Goal: Task Accomplishment & Management: Complete application form

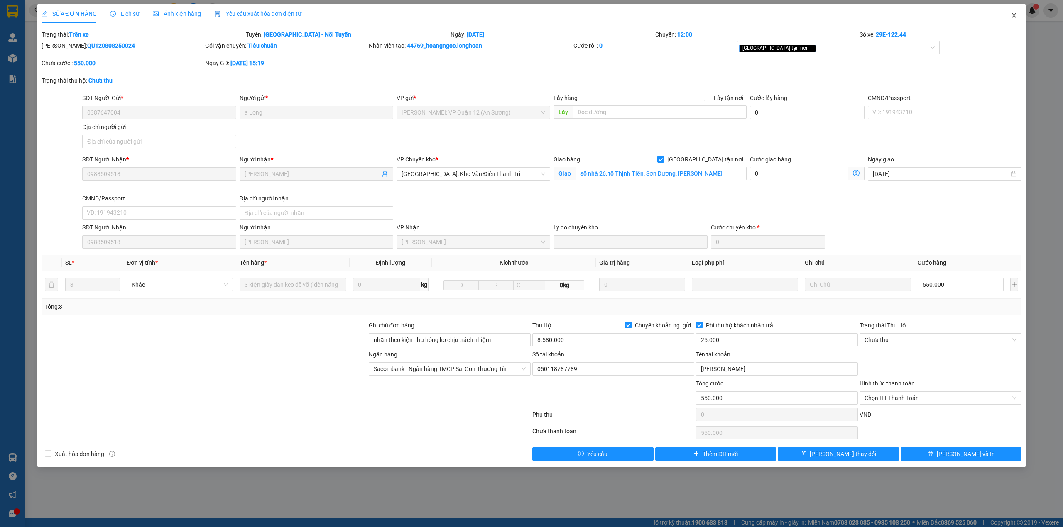
click at [1012, 17] on icon "close" at bounding box center [1014, 15] width 7 height 7
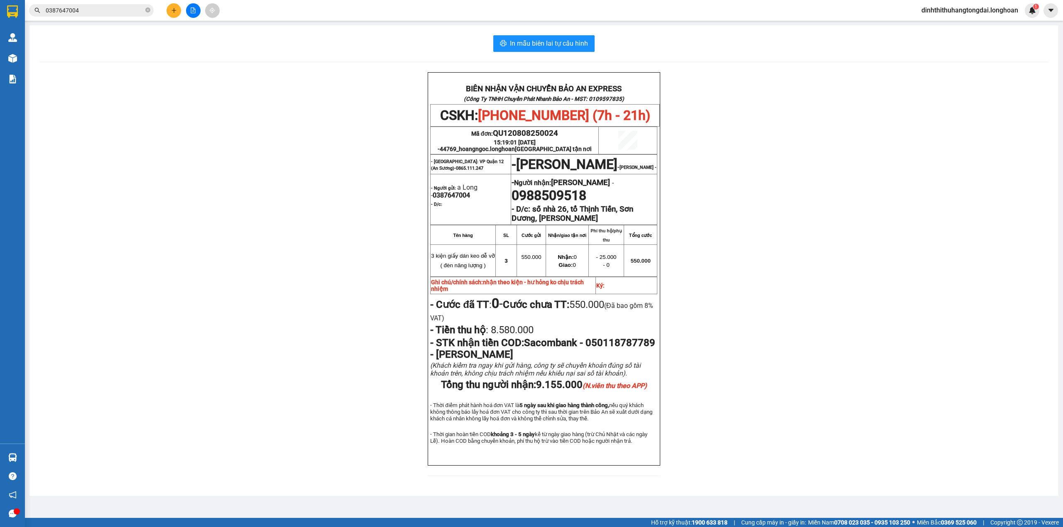
click at [88, 7] on input "0387647004" at bounding box center [95, 10] width 98 height 9
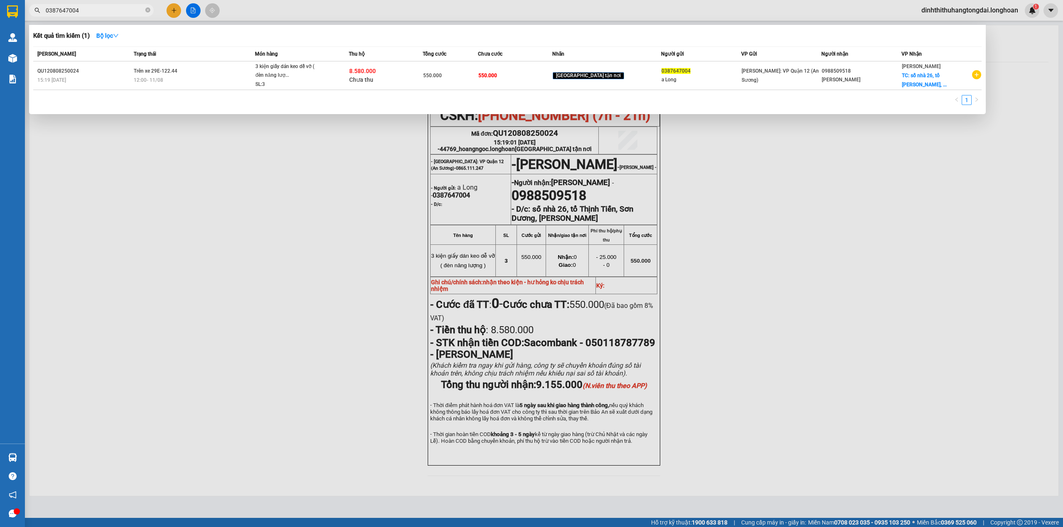
click at [88, 7] on input "0387647004" at bounding box center [95, 10] width 98 height 9
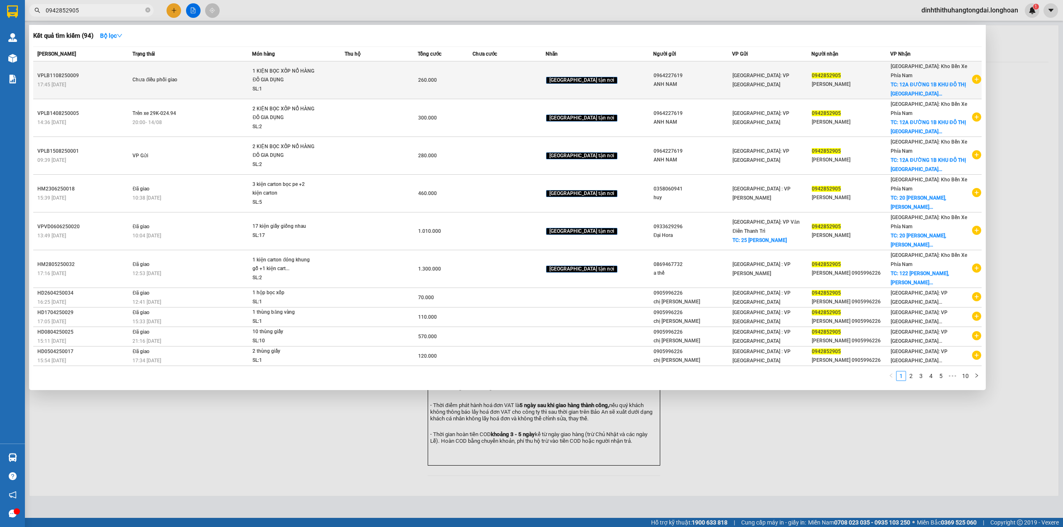
type input "0942852905"
click at [252, 92] on td "Chưa điều phối giao" at bounding box center [191, 80] width 122 height 38
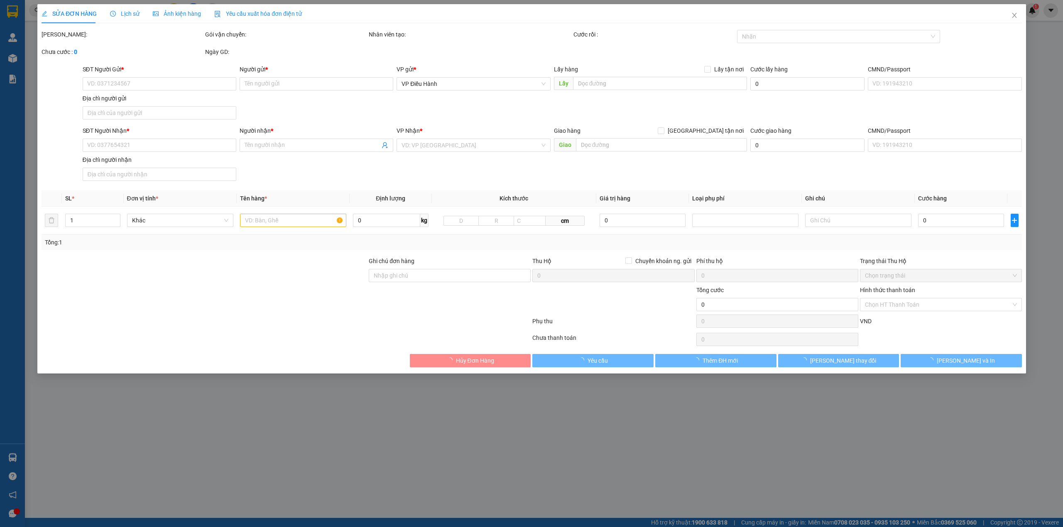
type input "0964227619"
type input "ANH NAM"
type input "0942852905"
type input "[PERSON_NAME]"
checkbox input "true"
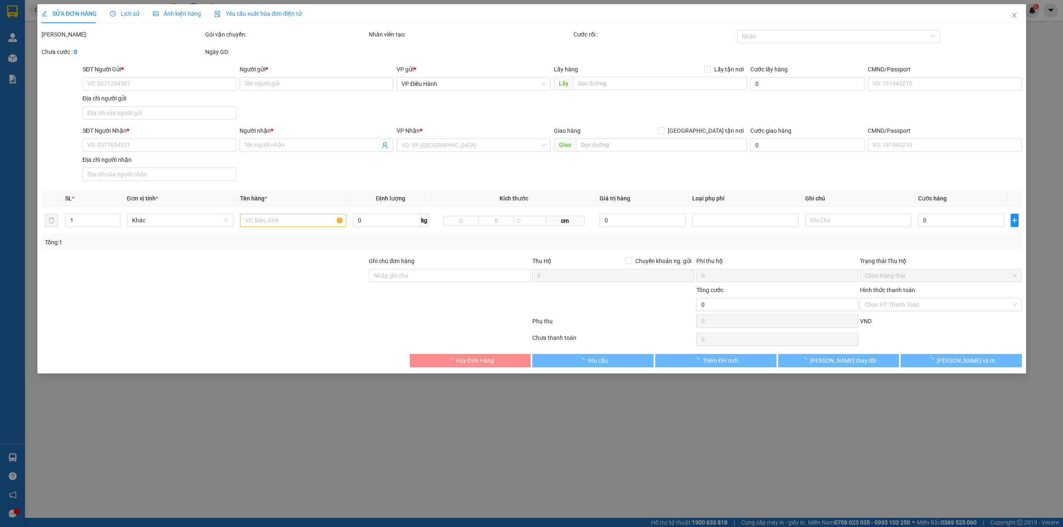
type input "12A ĐƯỜNG 1B KHU ĐÔ THỊ [GEOGRAPHIC_DATA], [GEOGRAPHIC_DATA], [GEOGRAPHIC_DATA]…"
type input "260.000"
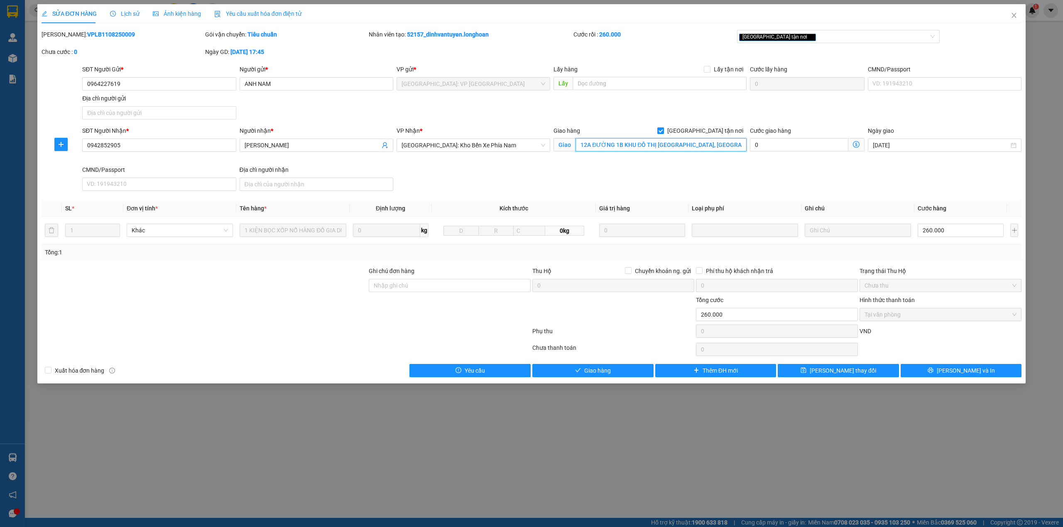
click at [673, 147] on input "12A ĐƯỜNG 1B KHU ĐÔ THỊ [GEOGRAPHIC_DATA], [GEOGRAPHIC_DATA], [GEOGRAPHIC_DATA]…" at bounding box center [661, 144] width 171 height 13
click at [673, 145] on input "12A ĐƯỜNG 1B KHU ĐÔ THỊ [GEOGRAPHIC_DATA], [GEOGRAPHIC_DATA], [GEOGRAPHIC_DATA]…" at bounding box center [661, 144] width 171 height 13
drag, startPoint x: 673, startPoint y: 145, endPoint x: 795, endPoint y: 135, distance: 122.5
click at [795, 135] on div "SĐT Người Nhận * 0942852905 Người nhận * Anh Hoàng VP Nhận * [GEOGRAPHIC_DATA]:…" at bounding box center [552, 160] width 943 height 68
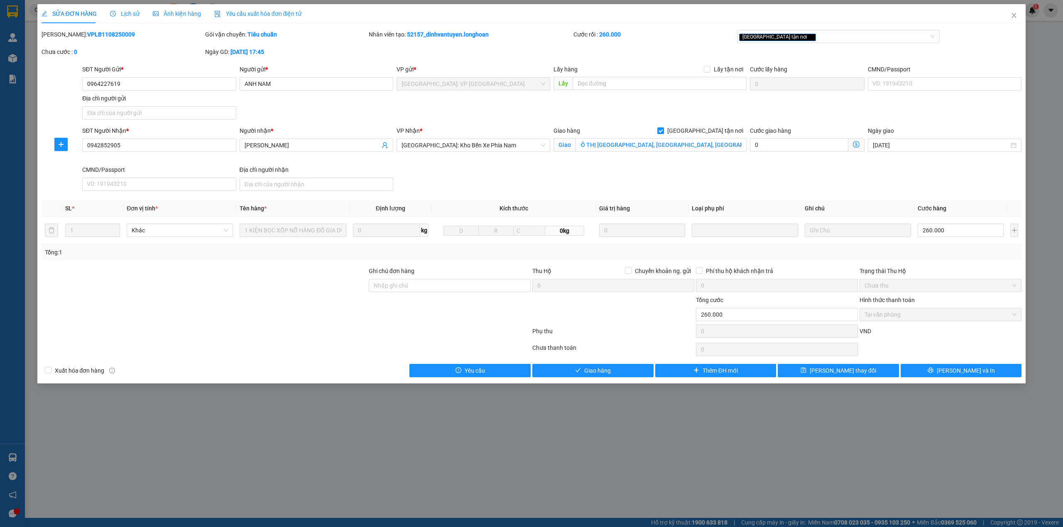
click at [698, 179] on div "SĐT Người Nhận * 0942852905 Người nhận * Anh Hoàng VP Nhận * [GEOGRAPHIC_DATA]:…" at bounding box center [552, 160] width 943 height 68
click at [121, 12] on span "Lịch sử" at bounding box center [124, 13] width 29 height 7
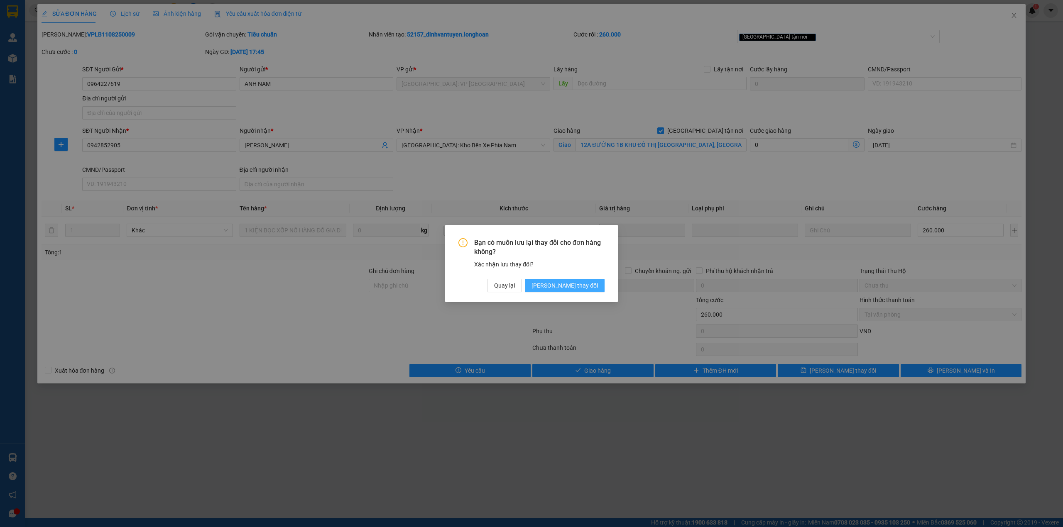
click at [579, 287] on span "[PERSON_NAME] thay đổi" at bounding box center [565, 285] width 66 height 9
